Goal: Information Seeking & Learning: Learn about a topic

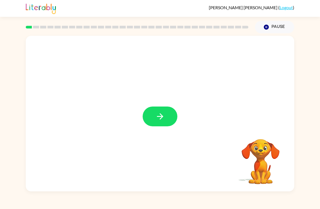
click at [164, 120] on icon "button" at bounding box center [161, 117] width 10 height 10
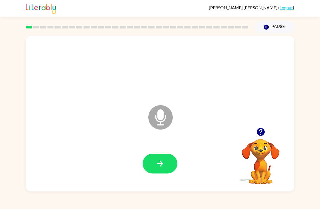
click at [163, 160] on icon "button" at bounding box center [161, 164] width 10 height 10
click at [162, 167] on icon "button" at bounding box center [161, 164] width 10 height 10
click at [161, 172] on button "button" at bounding box center [160, 164] width 35 height 20
click at [157, 170] on button "button" at bounding box center [160, 164] width 35 height 20
click at [166, 169] on button "button" at bounding box center [160, 164] width 35 height 20
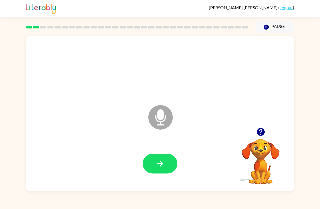
click at [166, 170] on button "button" at bounding box center [160, 164] width 35 height 20
click at [165, 165] on button "button" at bounding box center [160, 164] width 35 height 20
click at [163, 169] on icon "button" at bounding box center [161, 164] width 10 height 10
click at [168, 165] on button "button" at bounding box center [160, 164] width 35 height 20
click at [166, 166] on button "button" at bounding box center [160, 164] width 35 height 20
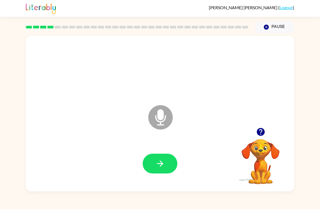
click at [164, 165] on icon "button" at bounding box center [161, 164] width 10 height 10
click at [167, 167] on button "button" at bounding box center [160, 164] width 35 height 20
click at [166, 170] on button "button" at bounding box center [160, 164] width 35 height 20
click at [166, 166] on button "button" at bounding box center [160, 164] width 35 height 20
click at [158, 170] on button "button" at bounding box center [160, 164] width 35 height 20
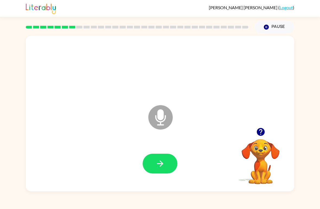
click at [162, 166] on icon "button" at bounding box center [160, 164] width 6 height 6
click at [165, 165] on button "button" at bounding box center [160, 164] width 35 height 20
click at [162, 167] on icon "button" at bounding box center [161, 164] width 10 height 10
click at [162, 168] on icon "button" at bounding box center [161, 164] width 10 height 10
click at [162, 163] on icon "button" at bounding box center [161, 164] width 10 height 10
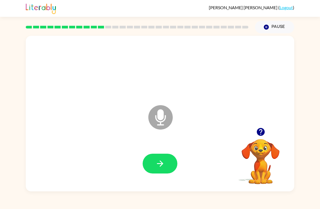
click at [163, 165] on icon "button" at bounding box center [160, 164] width 6 height 6
click at [162, 163] on icon "button" at bounding box center [160, 164] width 6 height 6
click at [157, 165] on icon "button" at bounding box center [161, 164] width 10 height 10
click at [158, 166] on icon "button" at bounding box center [161, 164] width 10 height 10
click at [165, 171] on button "button" at bounding box center [160, 164] width 35 height 20
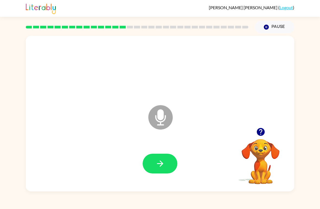
click at [162, 165] on icon "button" at bounding box center [160, 164] width 6 height 6
click at [165, 168] on icon "button" at bounding box center [161, 164] width 10 height 10
click at [161, 170] on button "button" at bounding box center [160, 164] width 35 height 20
click at [259, 134] on icon "button" at bounding box center [261, 132] width 8 height 8
click at [162, 162] on icon "button" at bounding box center [161, 164] width 10 height 10
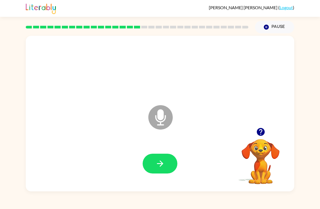
click at [159, 164] on icon "button" at bounding box center [160, 164] width 6 height 6
click at [162, 169] on icon "button" at bounding box center [161, 164] width 10 height 10
click at [168, 164] on button "button" at bounding box center [160, 164] width 35 height 20
click at [164, 163] on icon "button" at bounding box center [161, 164] width 10 height 10
click at [162, 170] on button "button" at bounding box center [160, 164] width 35 height 20
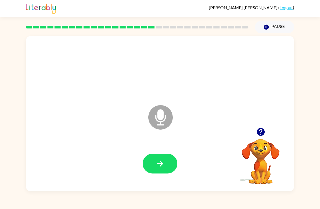
click at [161, 166] on icon "button" at bounding box center [160, 164] width 6 height 6
click at [163, 163] on icon "button" at bounding box center [161, 164] width 10 height 10
click at [164, 166] on icon "button" at bounding box center [161, 164] width 10 height 10
click at [163, 162] on icon "button" at bounding box center [161, 164] width 10 height 10
click at [165, 163] on icon "button" at bounding box center [161, 164] width 10 height 10
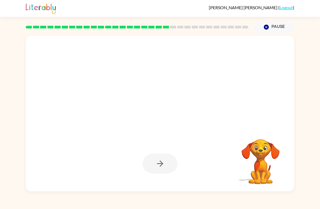
click at [263, 152] on video "Your browser must support playing .mp4 files to use Literably. Please try using…" at bounding box center [261, 158] width 54 height 54
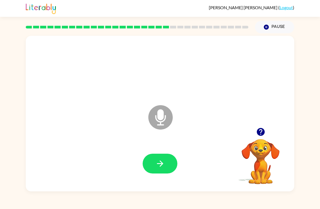
click at [161, 162] on icon "button" at bounding box center [160, 164] width 6 height 6
click at [164, 160] on icon "button" at bounding box center [161, 164] width 10 height 10
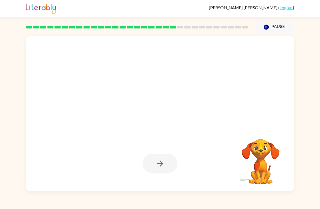
click at [261, 163] on video "Your browser must support playing .mp4 files to use Literably. Please try using…" at bounding box center [261, 158] width 54 height 54
click at [258, 178] on video "Your browser must support playing .mp4 files to use Literably. Please try using…" at bounding box center [261, 158] width 54 height 54
click at [266, 166] on video "Your browser must support playing .mp4 files to use Literably. Please try using…" at bounding box center [261, 158] width 54 height 54
click at [265, 157] on video "Your browser must support playing .mp4 files to use Literably. Please try using…" at bounding box center [261, 158] width 54 height 54
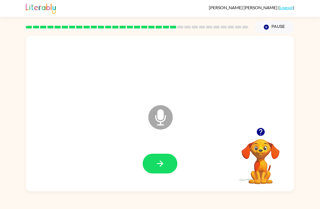
click at [171, 162] on button "button" at bounding box center [160, 164] width 35 height 20
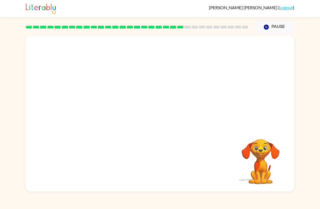
click at [260, 170] on video "Your browser must support playing .mp4 files to use Literably. Please try using…" at bounding box center [261, 158] width 54 height 54
click at [261, 164] on video "Your browser must support playing .mp4 files to use Literably. Please try using…" at bounding box center [261, 158] width 54 height 54
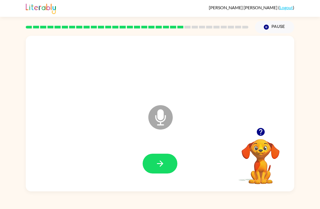
click at [162, 173] on button "button" at bounding box center [160, 164] width 35 height 20
click at [157, 167] on icon "button" at bounding box center [161, 164] width 10 height 10
click at [162, 163] on icon "button" at bounding box center [160, 164] width 6 height 6
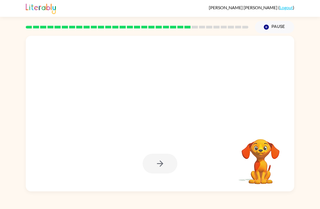
click at [260, 170] on video "Your browser must support playing .mp4 files to use Literably. Please try using…" at bounding box center [261, 158] width 54 height 54
click at [260, 149] on video "Your browser must support playing .mp4 files to use Literably. Please try using…" at bounding box center [261, 158] width 54 height 54
click at [259, 155] on video "Your browser must support playing .mp4 files to use Literably. Please try using…" at bounding box center [261, 158] width 54 height 54
click at [262, 168] on video "Your browser must support playing .mp4 files to use Literably. Please try using…" at bounding box center [261, 158] width 54 height 54
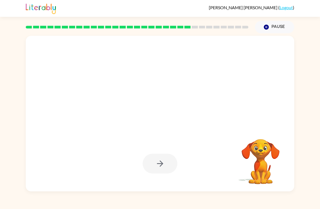
click at [257, 175] on video "Your browser must support playing .mp4 files to use Literably. Please try using…" at bounding box center [261, 158] width 54 height 54
click at [261, 169] on video "Your browser must support playing .mp4 files to use Literably. Please try using…" at bounding box center [261, 158] width 54 height 54
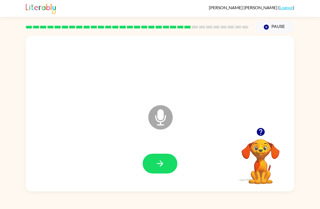
click at [164, 163] on icon "button" at bounding box center [161, 164] width 10 height 10
click at [163, 166] on icon "button" at bounding box center [161, 164] width 10 height 10
click at [261, 132] on icon "button" at bounding box center [261, 132] width 10 height 10
click at [161, 169] on button "button" at bounding box center [160, 164] width 35 height 20
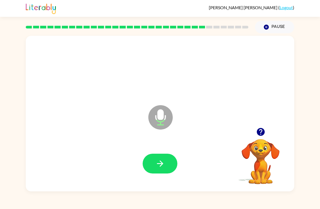
click at [159, 164] on icon "button" at bounding box center [160, 164] width 6 height 6
click at [165, 165] on icon "button" at bounding box center [161, 164] width 10 height 10
click at [158, 167] on icon "button" at bounding box center [161, 164] width 10 height 10
click at [164, 167] on icon "button" at bounding box center [161, 164] width 10 height 10
click at [154, 165] on button "button" at bounding box center [160, 164] width 35 height 20
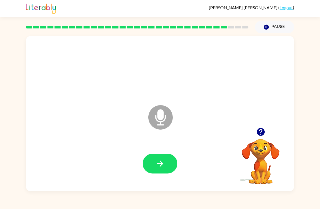
click at [265, 135] on icon "button" at bounding box center [261, 132] width 10 height 10
click at [166, 164] on button "button" at bounding box center [160, 164] width 35 height 20
click at [165, 165] on button "button" at bounding box center [160, 164] width 35 height 20
click at [165, 169] on button "button" at bounding box center [160, 164] width 35 height 20
click at [163, 165] on icon "button" at bounding box center [161, 164] width 10 height 10
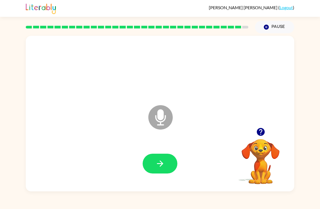
click at [159, 165] on icon "button" at bounding box center [161, 164] width 10 height 10
click at [262, 134] on icon "button" at bounding box center [261, 132] width 8 height 8
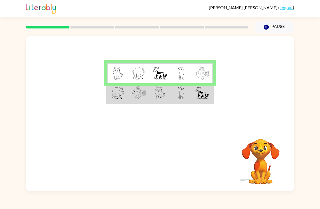
click at [202, 98] on img at bounding box center [202, 93] width 13 height 13
click at [160, 93] on img at bounding box center [160, 93] width 10 height 13
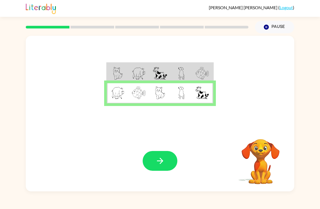
click at [162, 160] on icon "button" at bounding box center [160, 161] width 6 height 6
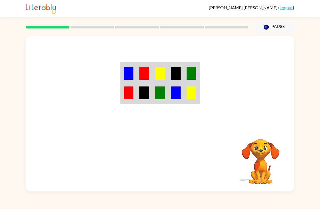
click at [154, 96] on td at bounding box center [160, 93] width 16 height 20
click at [146, 95] on img at bounding box center [145, 93] width 10 height 13
click at [137, 94] on td at bounding box center [145, 93] width 16 height 20
click at [132, 91] on img at bounding box center [128, 93] width 9 height 13
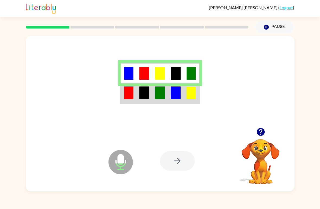
click at [143, 93] on img at bounding box center [145, 93] width 10 height 13
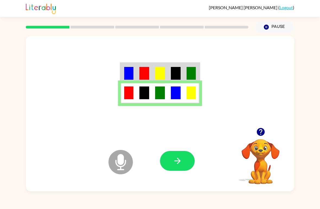
click at [182, 156] on button "button" at bounding box center [177, 161] width 35 height 20
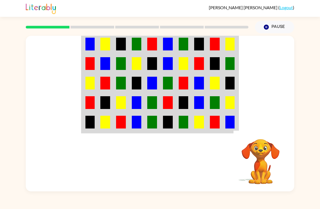
click at [172, 47] on img at bounding box center [168, 44] width 10 height 13
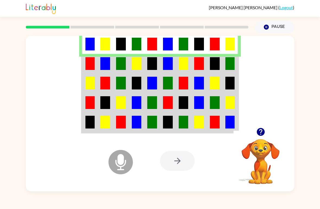
click at [104, 65] on img at bounding box center [105, 63] width 10 height 13
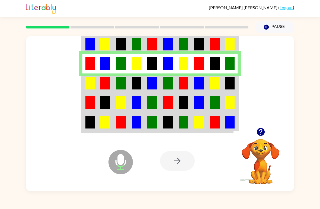
click at [140, 93] on td at bounding box center [137, 84] width 16 height 20
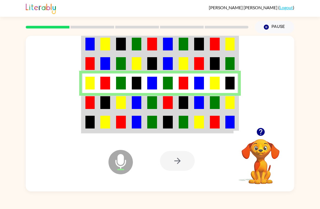
click at [167, 93] on td at bounding box center [168, 84] width 16 height 20
click at [195, 91] on td at bounding box center [199, 84] width 16 height 20
click at [231, 93] on td at bounding box center [231, 84] width 16 height 20
click at [103, 103] on img at bounding box center [105, 102] width 10 height 13
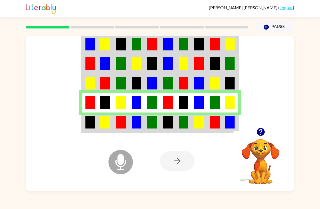
click at [126, 111] on td at bounding box center [121, 103] width 16 height 20
click at [107, 123] on img at bounding box center [105, 122] width 10 height 13
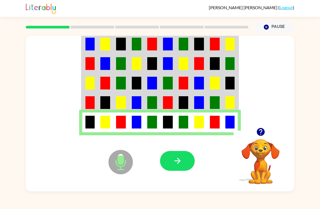
click at [92, 131] on td at bounding box center [90, 123] width 16 height 20
click at [182, 163] on icon "button" at bounding box center [178, 161] width 10 height 10
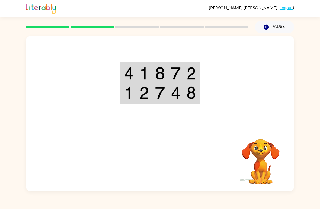
click at [165, 77] on img at bounding box center [160, 73] width 10 height 13
click at [172, 74] on img at bounding box center [176, 73] width 10 height 13
click at [167, 75] on td at bounding box center [160, 73] width 16 height 20
click at [150, 77] on td at bounding box center [145, 73] width 16 height 20
click at [153, 79] on td at bounding box center [160, 73] width 16 height 20
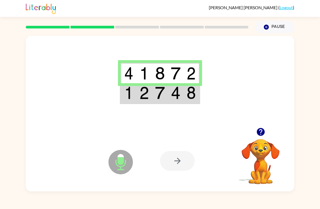
click at [163, 96] on img at bounding box center [160, 93] width 10 height 13
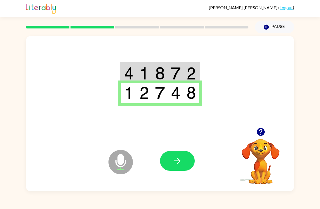
click at [178, 160] on icon "button" at bounding box center [178, 161] width 10 height 10
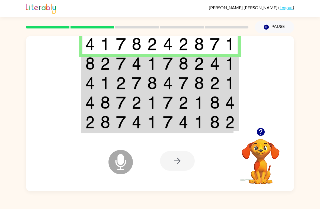
click at [108, 67] on img at bounding box center [105, 63] width 10 height 13
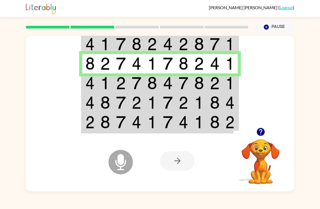
click at [109, 86] on img at bounding box center [105, 83] width 10 height 13
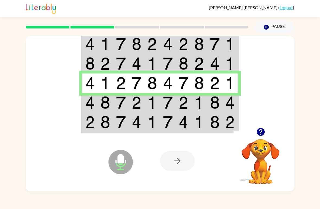
click at [143, 107] on td at bounding box center [137, 103] width 16 height 20
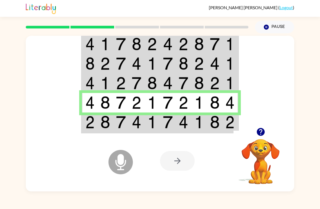
click at [137, 122] on img at bounding box center [137, 122] width 10 height 13
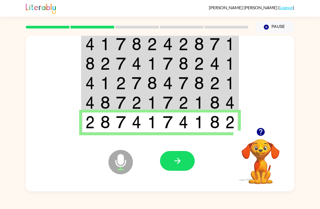
click at [185, 160] on button "button" at bounding box center [177, 161] width 35 height 20
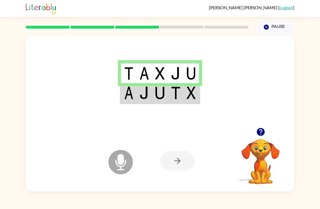
click at [178, 92] on img at bounding box center [176, 93] width 10 height 13
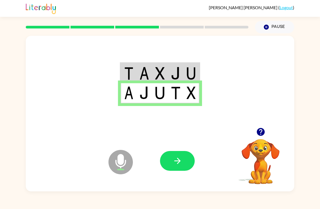
click at [184, 158] on button "button" at bounding box center [177, 161] width 35 height 20
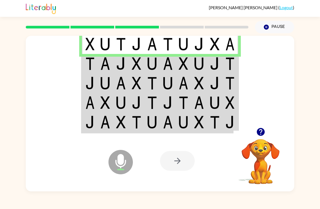
click at [174, 110] on td at bounding box center [168, 103] width 16 height 20
click at [185, 113] on td at bounding box center [184, 103] width 16 height 20
click at [201, 114] on td at bounding box center [199, 123] width 16 height 20
click at [217, 112] on td at bounding box center [215, 103] width 16 height 20
click at [93, 132] on td at bounding box center [90, 123] width 16 height 20
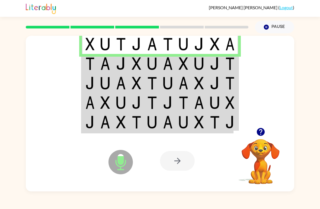
click at [205, 131] on td at bounding box center [199, 123] width 16 height 20
click at [233, 130] on td at bounding box center [231, 123] width 16 height 20
click at [188, 64] on img at bounding box center [184, 63] width 10 height 13
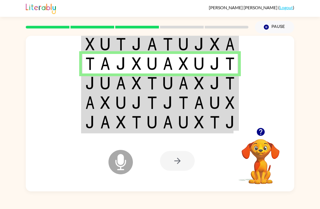
click at [137, 85] on img at bounding box center [137, 83] width 10 height 13
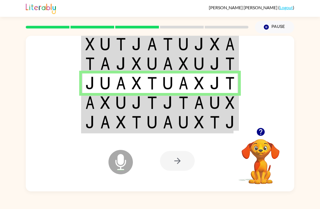
click at [167, 108] on img at bounding box center [168, 102] width 10 height 13
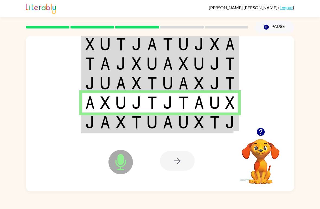
click at [226, 113] on td at bounding box center [231, 123] width 16 height 20
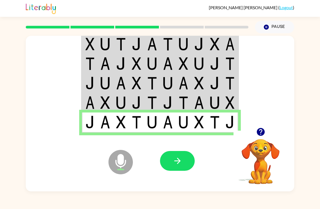
click at [108, 130] on td at bounding box center [105, 123] width 16 height 20
click at [96, 131] on td at bounding box center [90, 123] width 16 height 20
click at [162, 132] on td at bounding box center [168, 123] width 16 height 20
click at [202, 131] on td at bounding box center [199, 123] width 16 height 20
click at [183, 162] on button "button" at bounding box center [177, 161] width 35 height 20
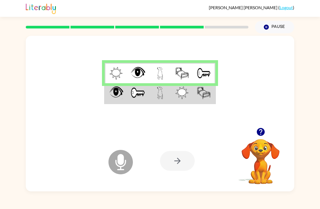
click at [194, 93] on td at bounding box center [204, 93] width 22 height 20
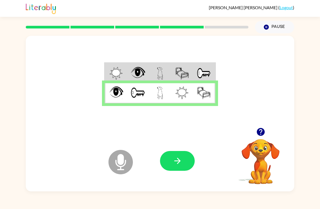
click at [181, 162] on icon "button" at bounding box center [178, 161] width 10 height 10
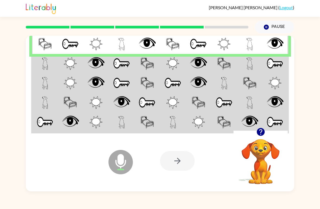
click at [51, 65] on td at bounding box center [45, 64] width 26 height 20
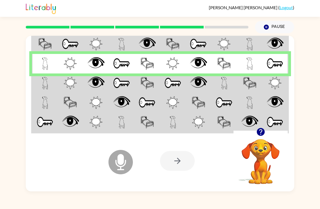
click at [76, 82] on img at bounding box center [70, 83] width 13 height 13
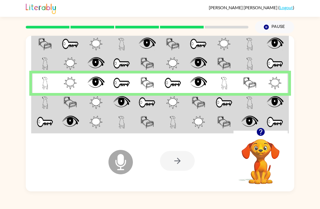
click at [104, 97] on td at bounding box center [96, 103] width 26 height 20
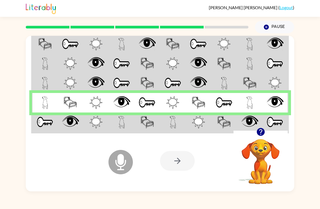
click at [88, 123] on td at bounding box center [96, 123] width 26 height 20
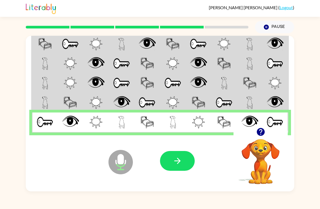
click at [178, 163] on icon "button" at bounding box center [178, 161] width 10 height 10
